Goal: Browse casually: Explore the website without a specific task or goal

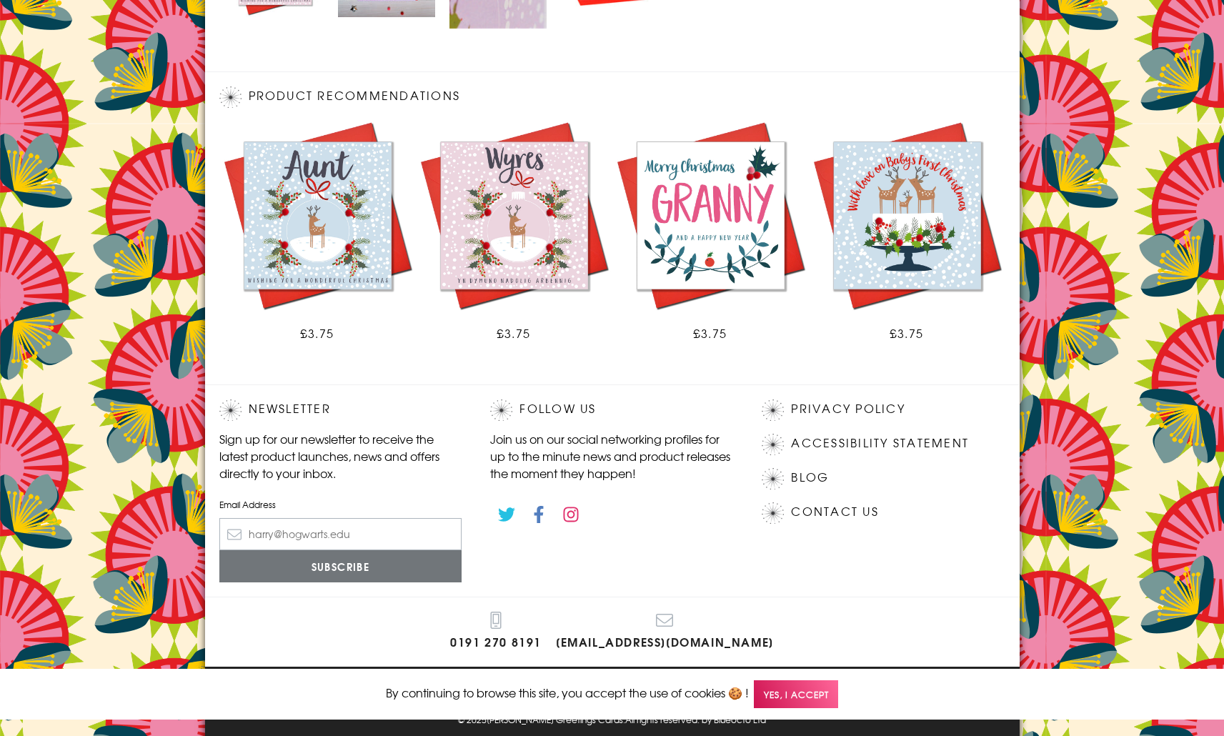
scroll to position [750, 0]
